Goal: Task Accomplishment & Management: Use online tool/utility

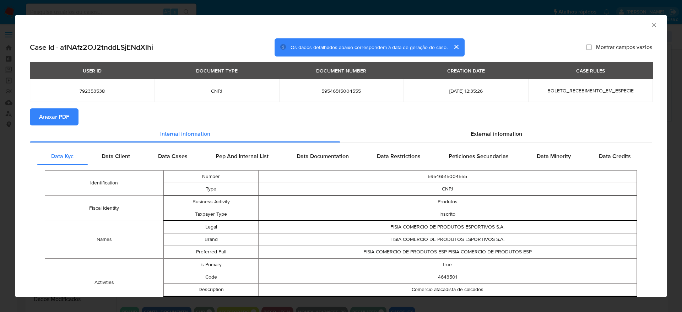
select select "10"
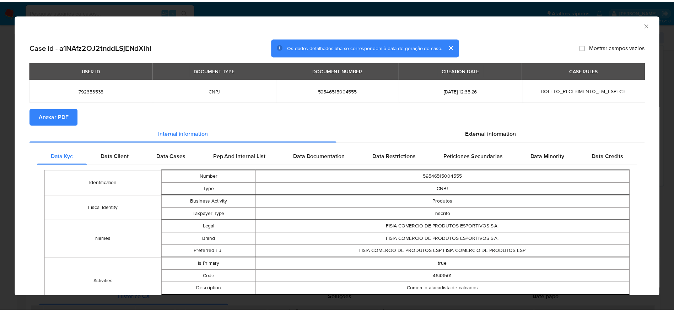
scroll to position [228, 0]
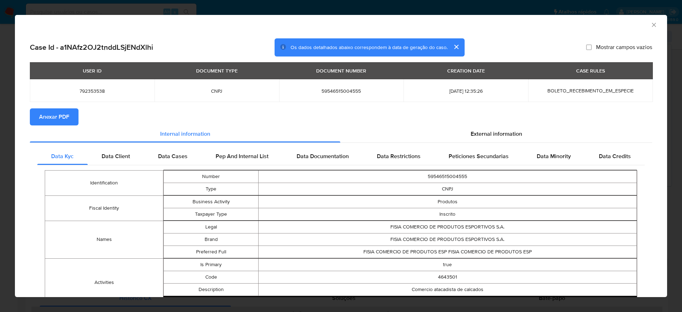
click at [651, 23] on icon "Fechar a janela" at bounding box center [654, 24] width 7 height 7
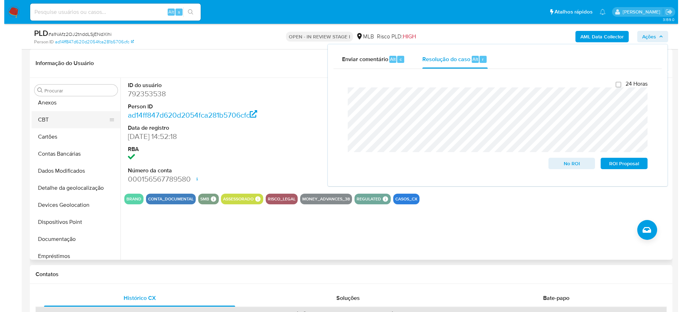
scroll to position [0, 0]
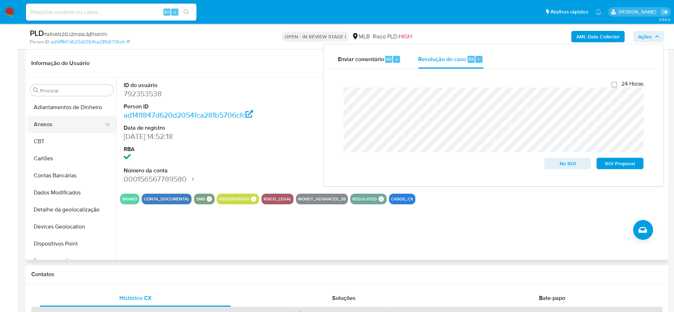
click at [62, 128] on button "Anexos" at bounding box center [68, 124] width 83 height 17
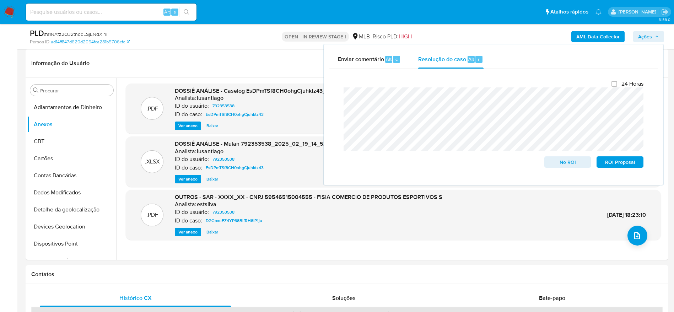
click at [651, 34] on span "Ações" at bounding box center [645, 36] width 14 height 11
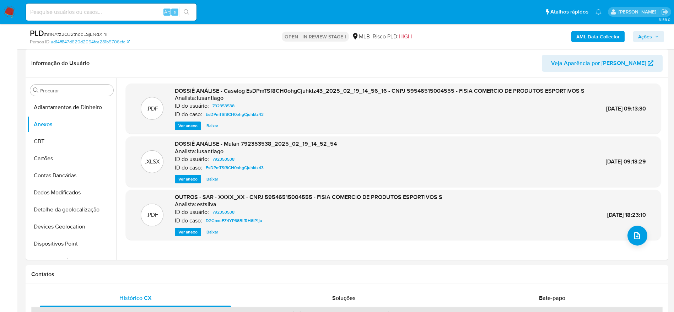
click at [596, 33] on b "AML Data Collector" at bounding box center [597, 36] width 43 height 11
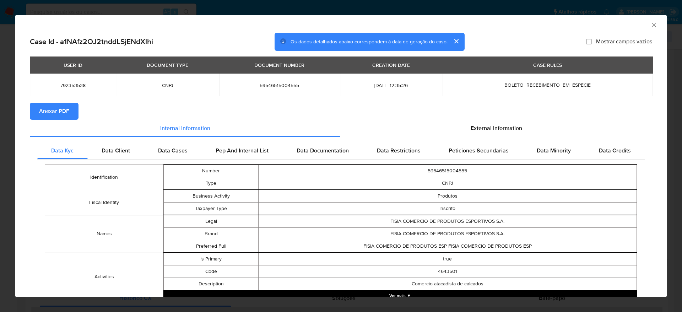
click at [58, 112] on span "Anexar PDF" at bounding box center [54, 111] width 30 height 16
click at [652, 25] on icon "Fechar a janela" at bounding box center [654, 25] width 4 height 4
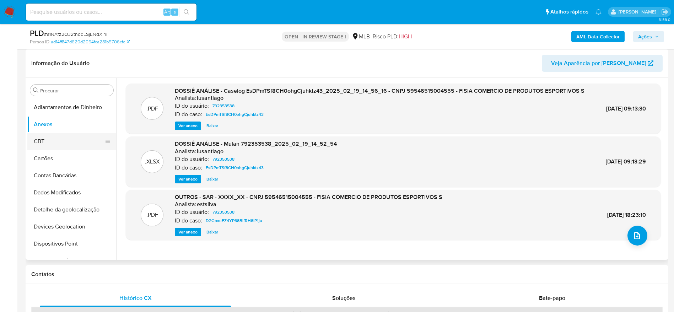
click at [65, 138] on button "CBT" at bounding box center [68, 141] width 83 height 17
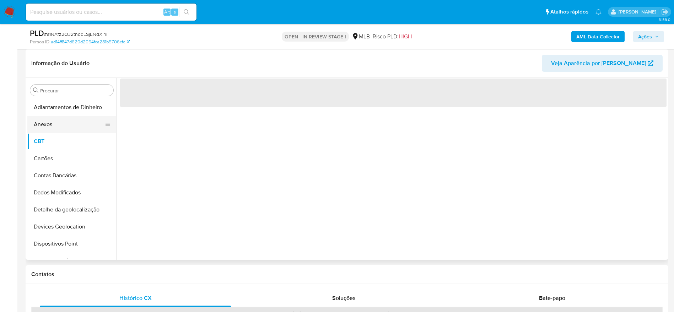
click at [65, 127] on button "Anexos" at bounding box center [68, 124] width 83 height 17
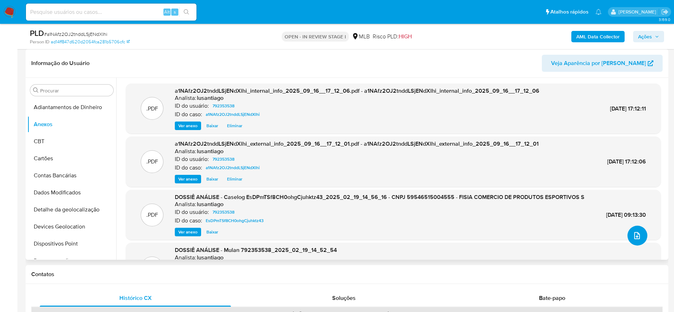
click at [633, 236] on icon "upload-file" at bounding box center [637, 235] width 9 height 9
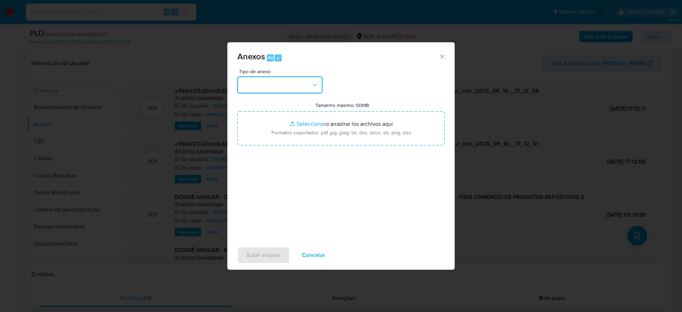
drag, startPoint x: 297, startPoint y: 77, endPoint x: 295, endPoint y: 85, distance: 8.4
click at [296, 80] on button "button" at bounding box center [279, 84] width 85 height 17
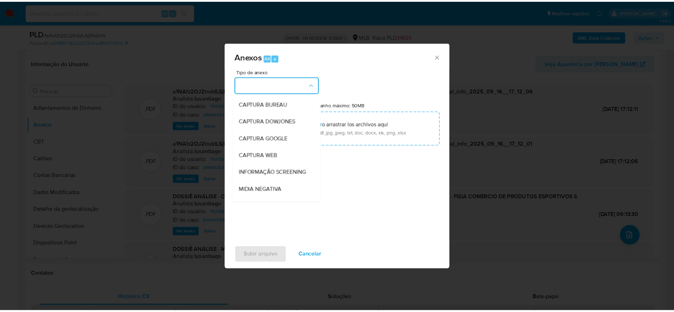
scroll to position [109, 0]
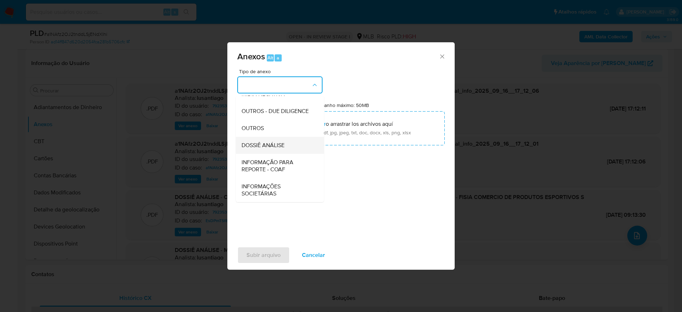
click at [281, 145] on span "DOSSIÊ ANÁLISE" at bounding box center [263, 145] width 43 height 7
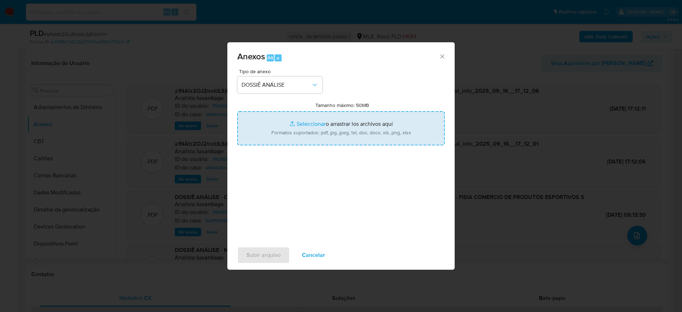
type input "C:\fakepath\Declínio - a1NAfz2OJ2tnddLSjENdXlhi - CNPJ 59546515004555 - FISIA C…"
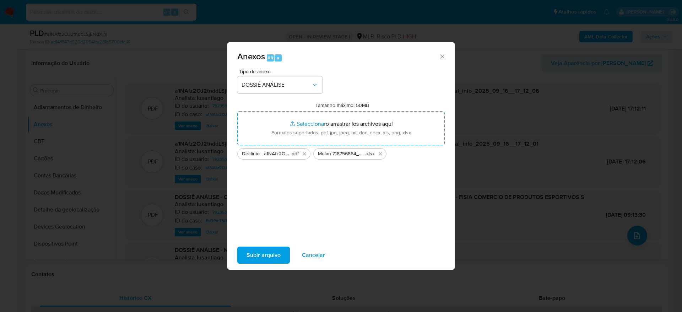
click at [275, 252] on span "Subir arquivo" at bounding box center [264, 255] width 34 height 16
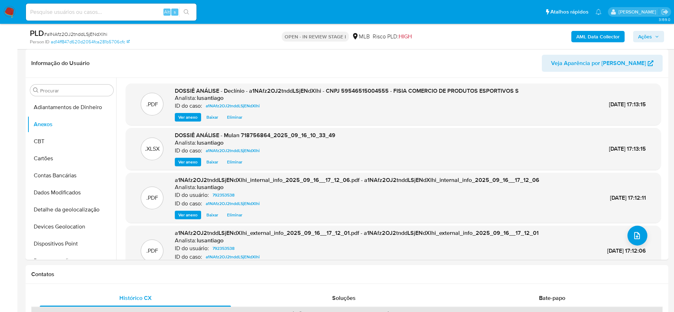
click at [652, 29] on div "AML Data Collector Ações" at bounding box center [559, 36] width 210 height 17
click at [647, 34] on span "Ações" at bounding box center [645, 36] width 14 height 11
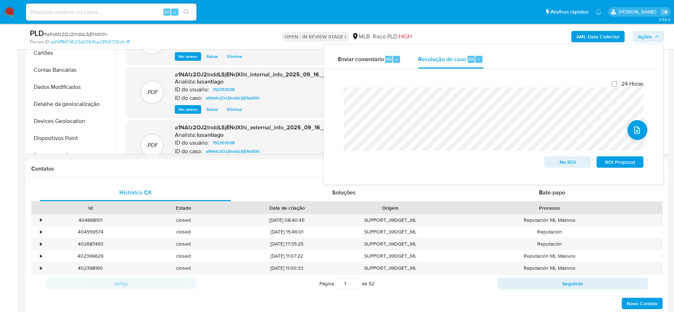
scroll to position [373, 0]
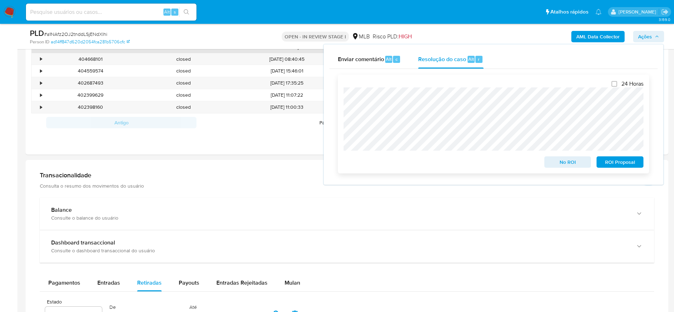
click at [562, 162] on span "No ROI" at bounding box center [567, 162] width 37 height 10
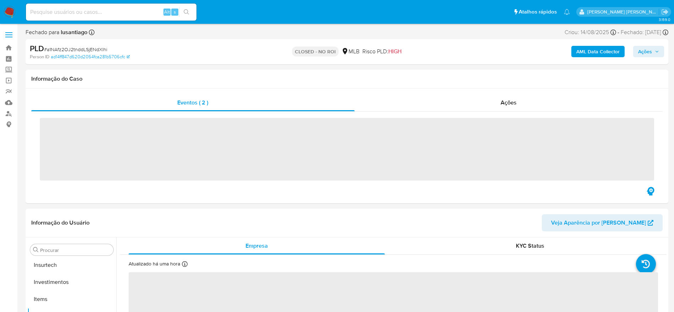
scroll to position [334, 0]
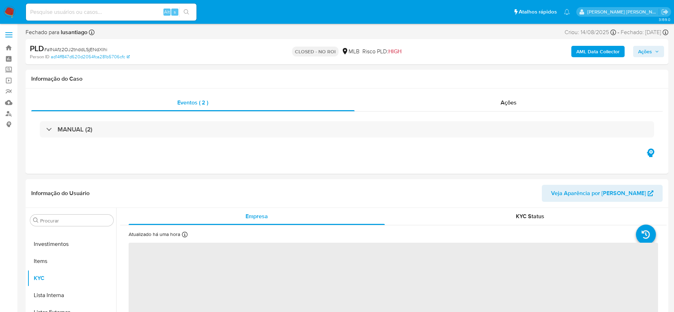
select select "10"
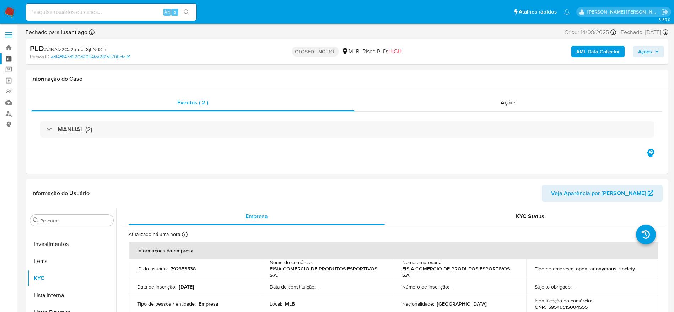
click at [11, 58] on link "Painel" at bounding box center [42, 58] width 85 height 11
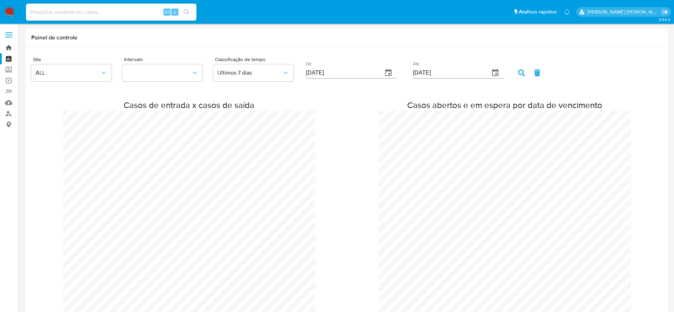
click at [9, 47] on link "Bandeja" at bounding box center [42, 47] width 85 height 11
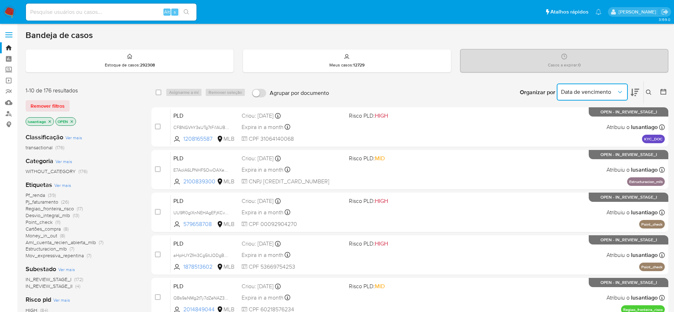
click at [615, 90] on span "Data de vencimento" at bounding box center [588, 91] width 55 height 7
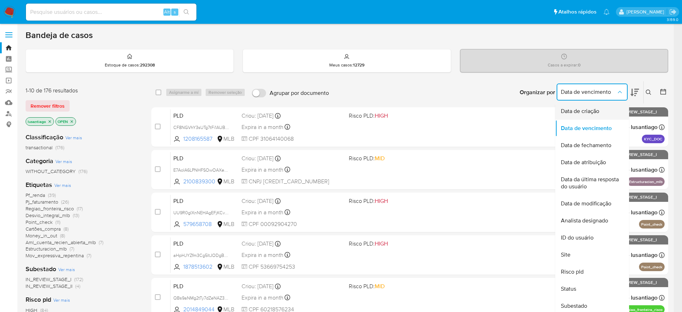
click at [592, 112] on span "Data de criação" at bounding box center [580, 111] width 38 height 7
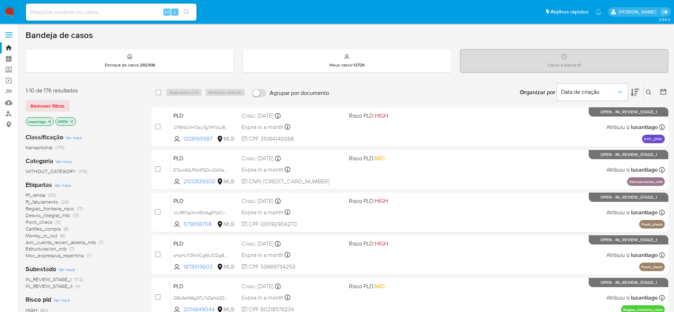
click at [662, 93] on icon at bounding box center [663, 91] width 7 height 7
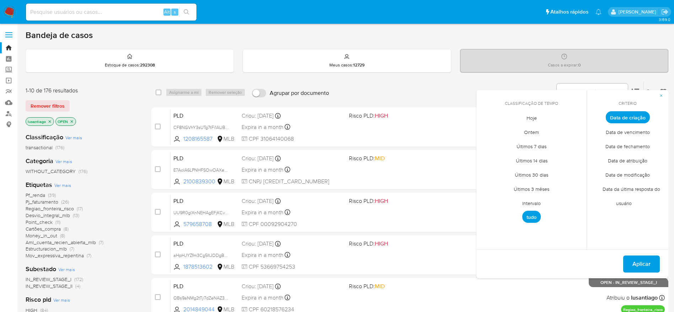
click at [527, 204] on span "Intervalo" at bounding box center [531, 203] width 33 height 15
click at [487, 132] on icon "Mes anterior" at bounding box center [487, 130] width 9 height 9
click at [543, 155] on button "1" at bounding box center [545, 156] width 11 height 11
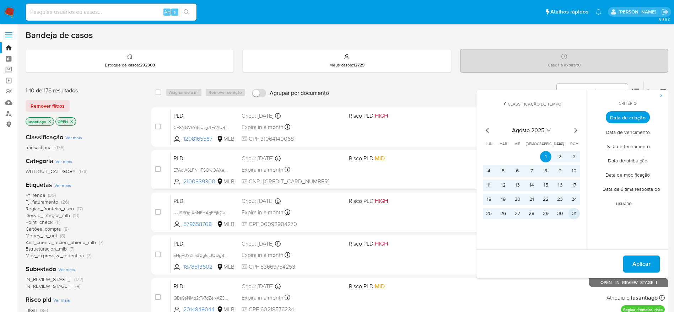
click at [576, 212] on button "31" at bounding box center [573, 213] width 11 height 11
click at [640, 260] on span "Aplicar" at bounding box center [641, 264] width 18 height 16
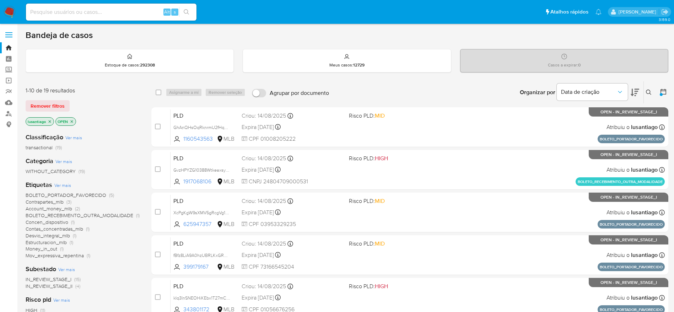
click at [129, 12] on input at bounding box center [111, 11] width 171 height 9
